Goal: Navigation & Orientation: Go to known website

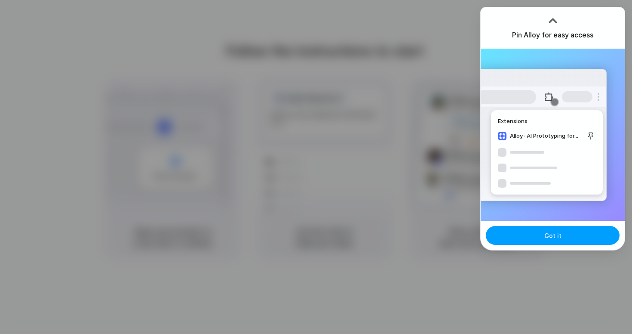
click at [545, 236] on span "Got it" at bounding box center [552, 235] width 17 height 9
